Goal: Task Accomplishment & Management: Complete application form

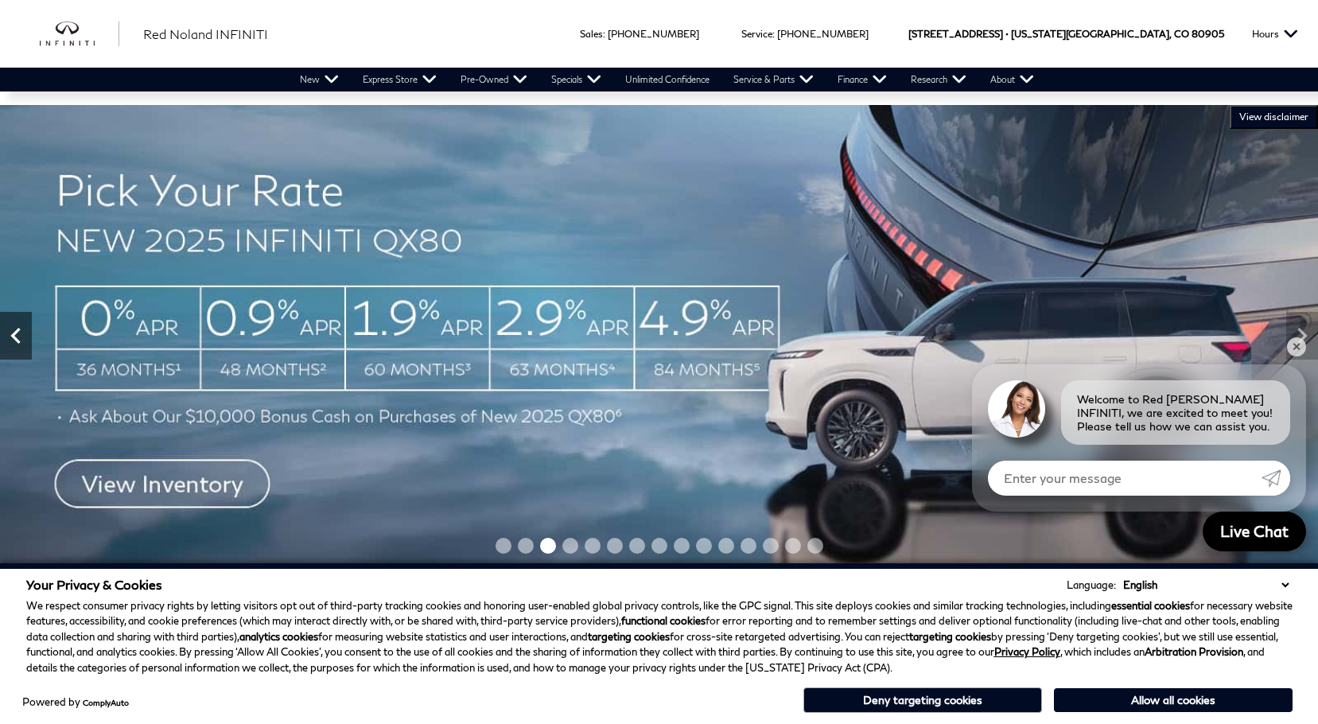
click at [10, 325] on icon "Previous" at bounding box center [16, 336] width 32 height 32
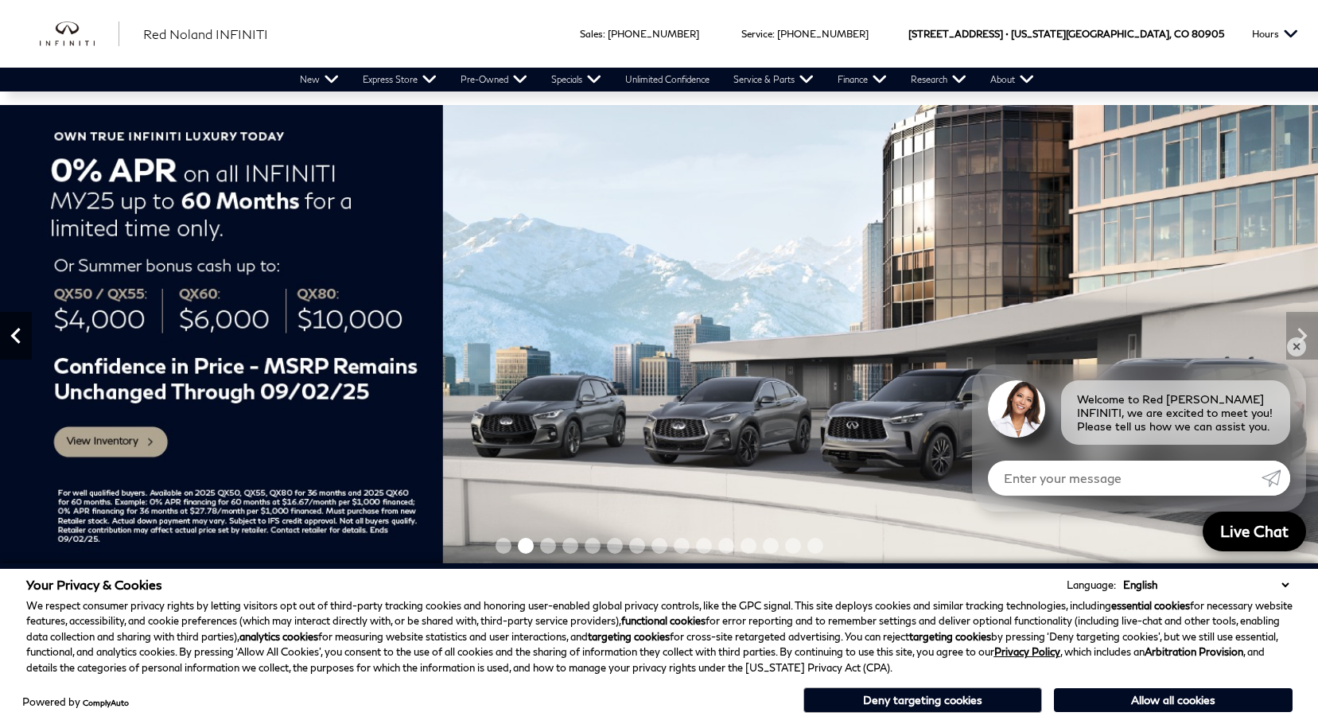
click at [17, 341] on icon "Previous" at bounding box center [15, 336] width 10 height 16
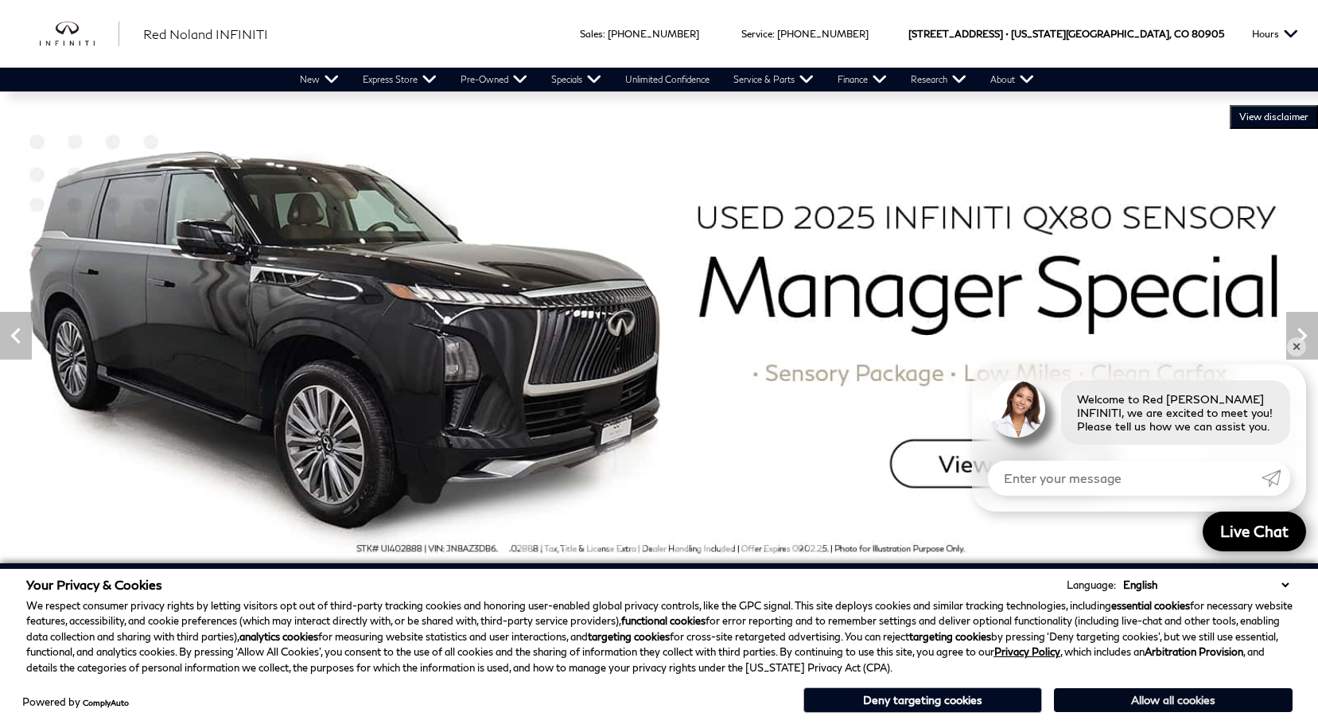
click at [1159, 701] on button "Allow all cookies" at bounding box center [1173, 700] width 239 height 24
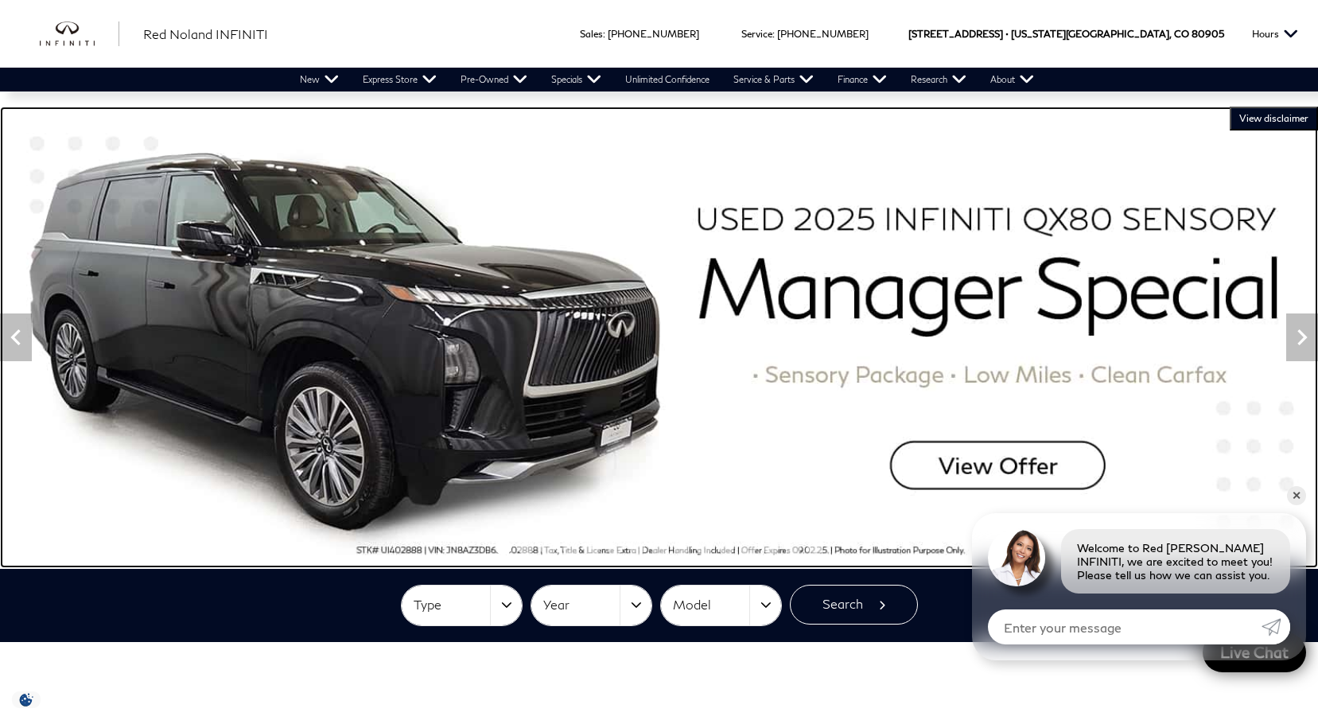
click at [981, 468] on img at bounding box center [659, 337] width 1318 height 461
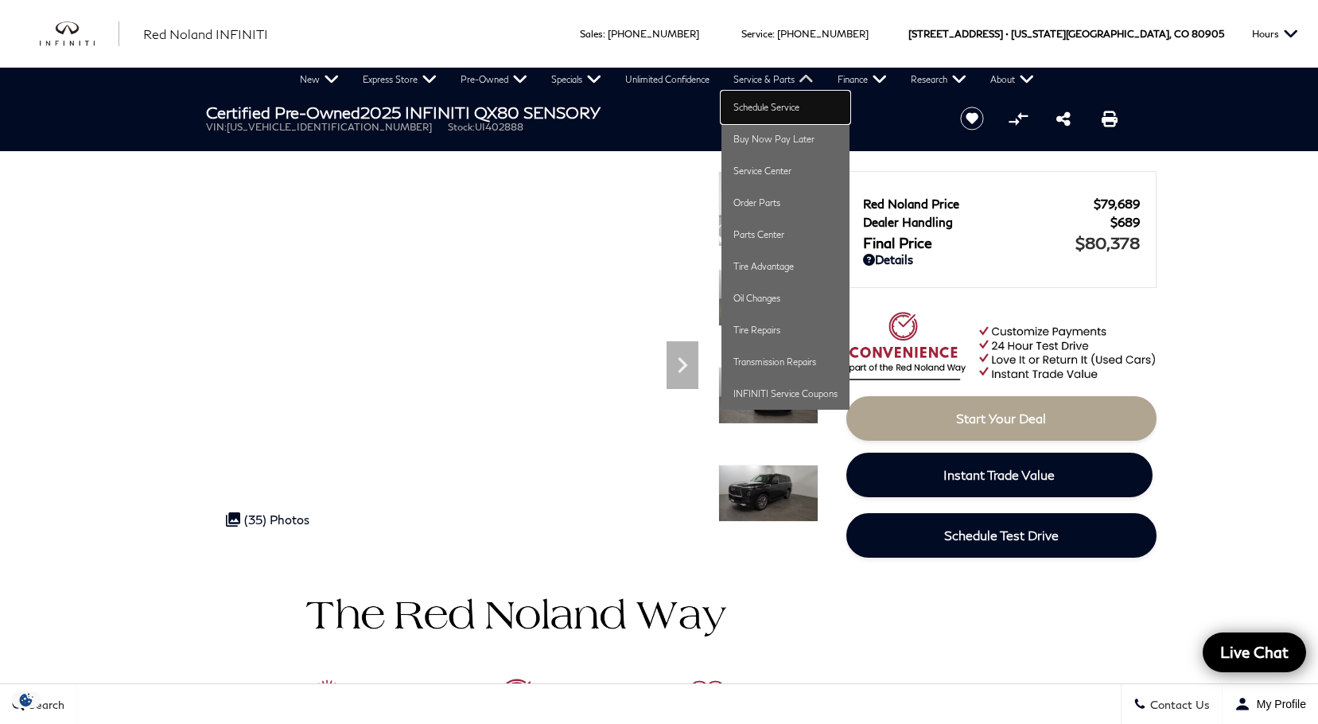
click at [770, 109] on link "Schedule Service" at bounding box center [785, 107] width 128 height 32
